Goal: Task Accomplishment & Management: Manage account settings

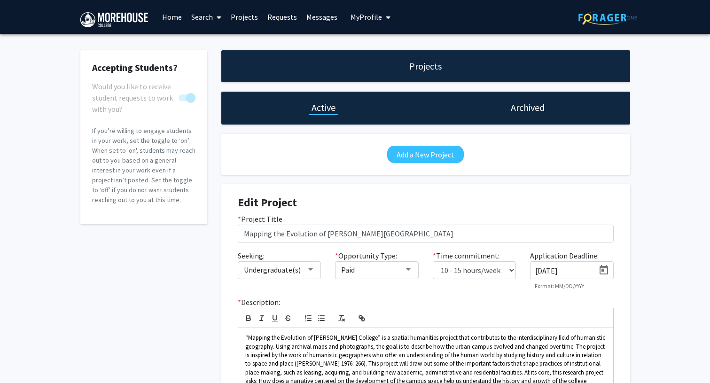
select select "10 - 15"
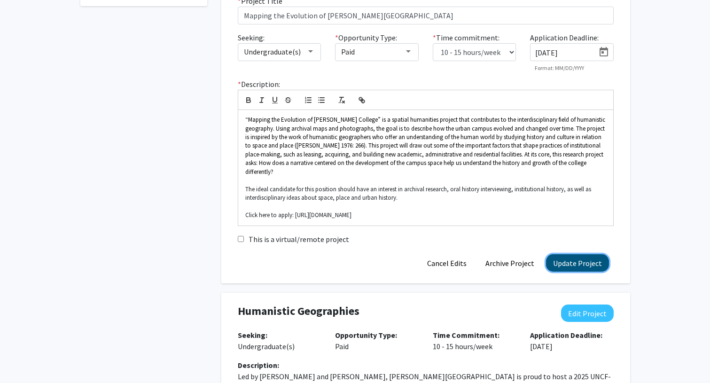
click at [587, 254] on button "Update Project" at bounding box center [577, 262] width 63 height 17
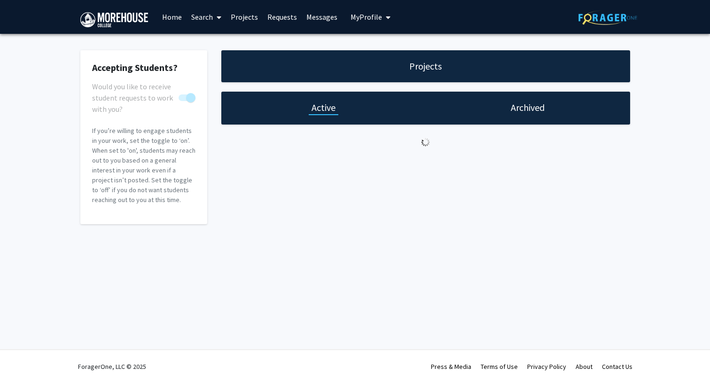
click at [364, 18] on span "My Profile" at bounding box center [365, 16] width 31 height 9
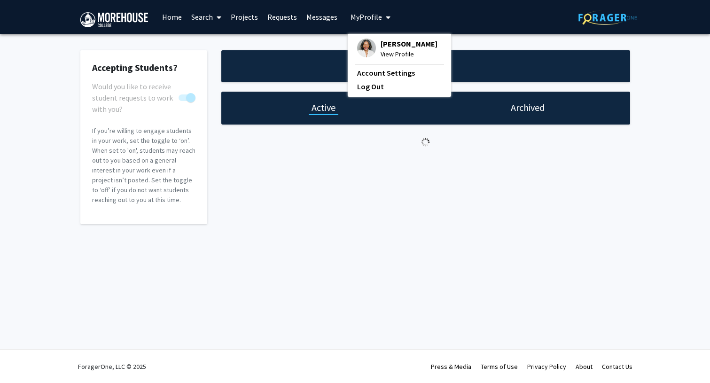
click at [385, 53] on span "View Profile" at bounding box center [408, 54] width 57 height 10
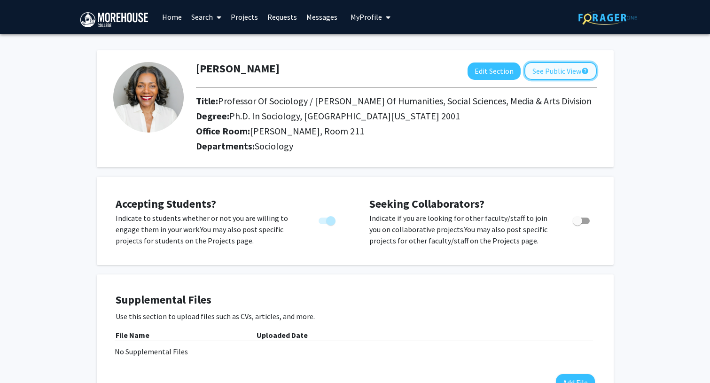
click at [566, 73] on button "See Public View help" at bounding box center [560, 71] width 72 height 18
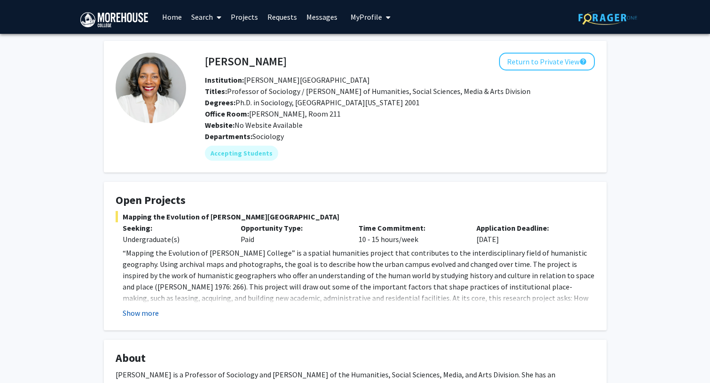
click at [137, 313] on button "Show more" at bounding box center [141, 312] width 36 height 11
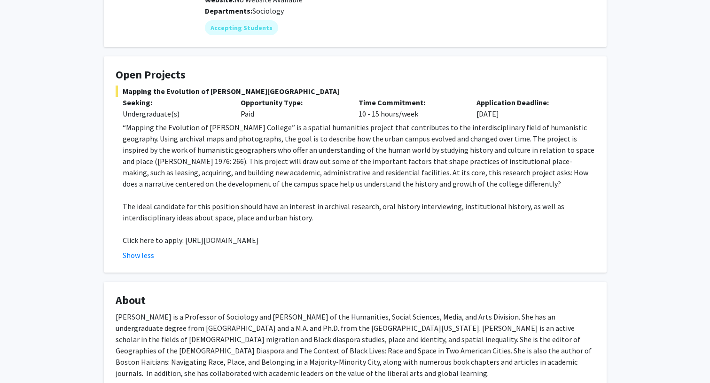
scroll to position [110, 0]
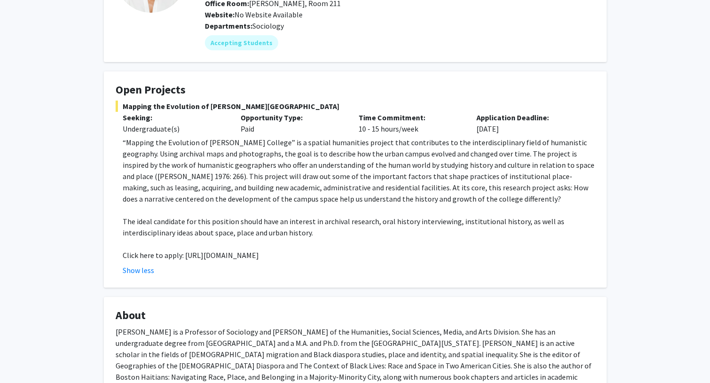
click at [275, 255] on p "Click here to apply: [URL][DOMAIN_NAME]" at bounding box center [359, 254] width 472 height 11
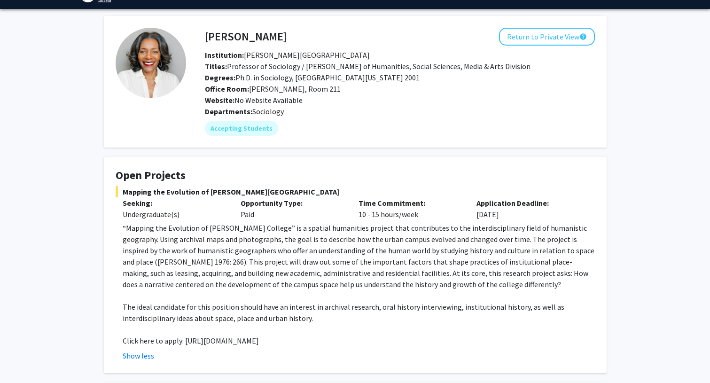
scroll to position [0, 0]
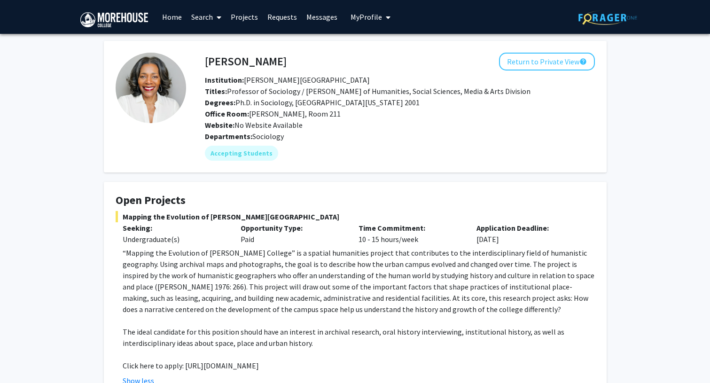
click at [370, 17] on span "My Profile" at bounding box center [365, 16] width 31 height 9
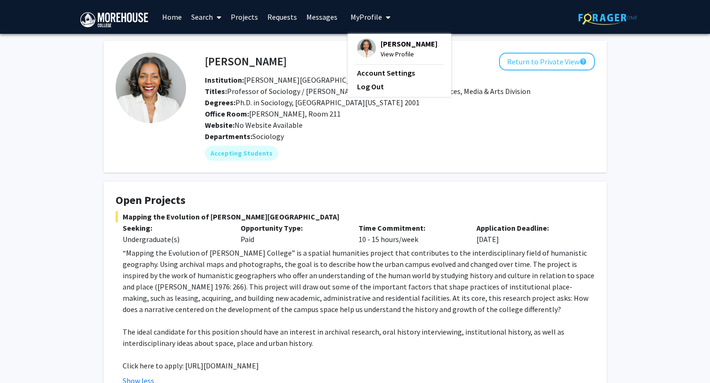
click at [395, 52] on span "View Profile" at bounding box center [408, 54] width 57 height 10
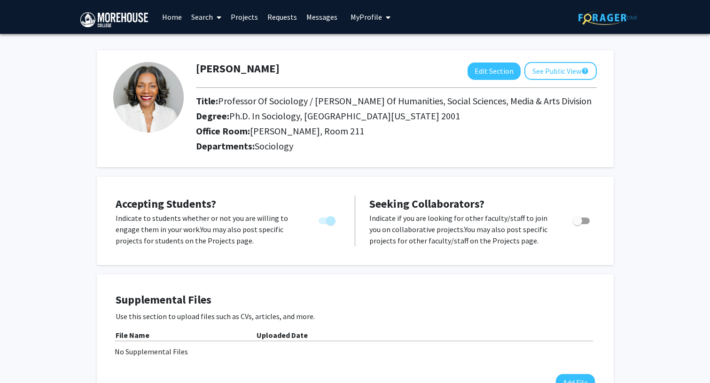
click at [255, 18] on link "Projects" at bounding box center [244, 16] width 37 height 33
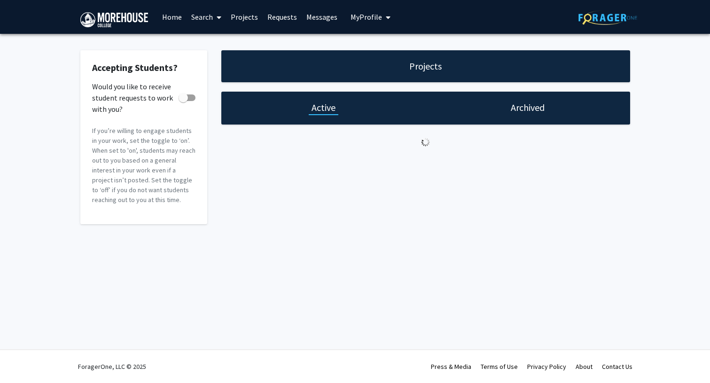
checkbox input "true"
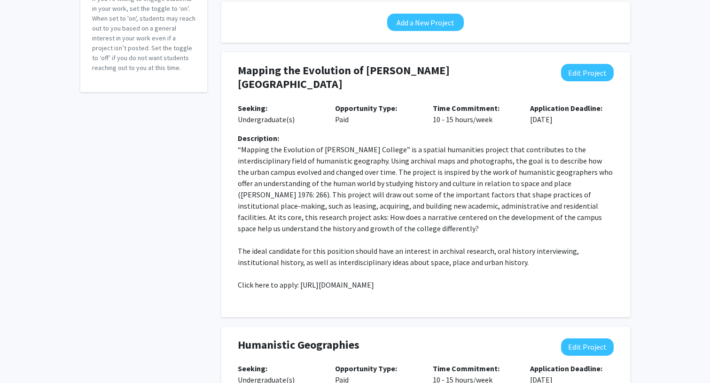
scroll to position [133, 0]
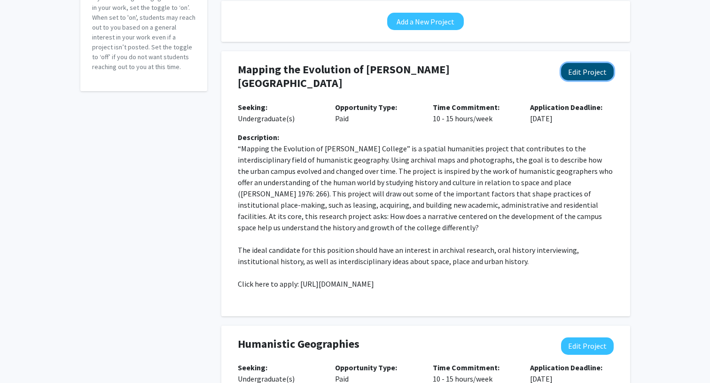
click at [586, 71] on button "Edit Project" at bounding box center [587, 71] width 53 height 17
select select "10 - 15"
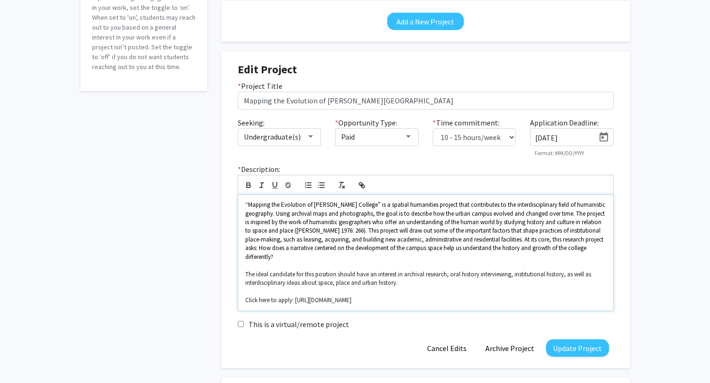
click at [399, 296] on p "Click here to apply: [URL][DOMAIN_NAME]" at bounding box center [425, 300] width 361 height 8
drag, startPoint x: 399, startPoint y: 292, endPoint x: 294, endPoint y: 294, distance: 104.3
click at [294, 296] on p "Click here to apply: [URL][DOMAIN_NAME]" at bounding box center [425, 300] width 361 height 8
copy p "[URL][DOMAIN_NAME]"
click at [363, 184] on icon "button" at bounding box center [361, 185] width 8 height 8
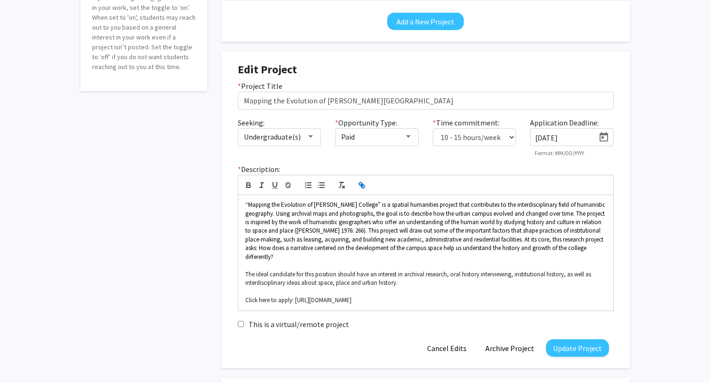
type input "[URL][DOMAIN_NAME]"
click at [403, 274] on link at bounding box center [397, 274] width 19 height 8
click at [422, 287] on p at bounding box center [425, 291] width 361 height 8
click at [585, 339] on button "Update Project" at bounding box center [577, 347] width 63 height 17
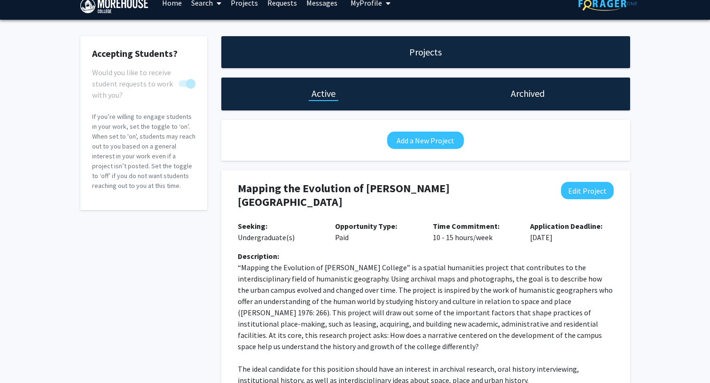
scroll to position [0, 0]
